Goal: Transaction & Acquisition: Download file/media

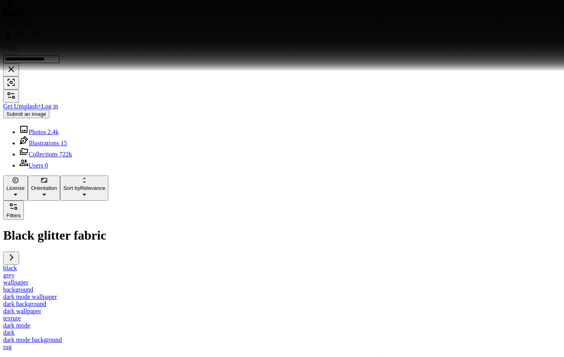
scroll to position [12579, 0]
